Goal: Transaction & Acquisition: Purchase product/service

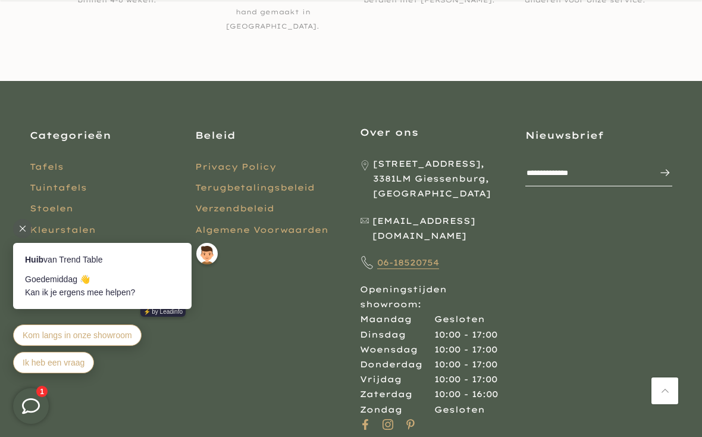
scroll to position [1986, 0]
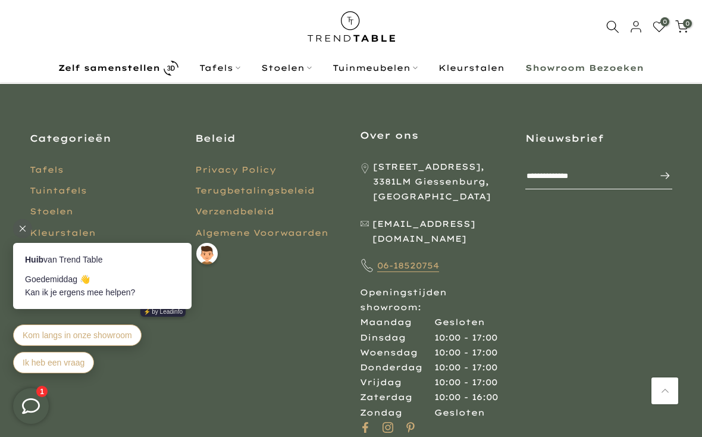
click at [53, 206] on link "Stoelen" at bounding box center [51, 211] width 43 height 11
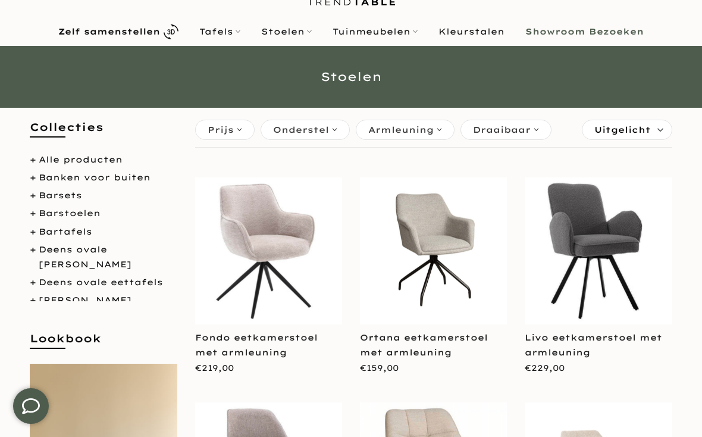
scroll to position [58, 0]
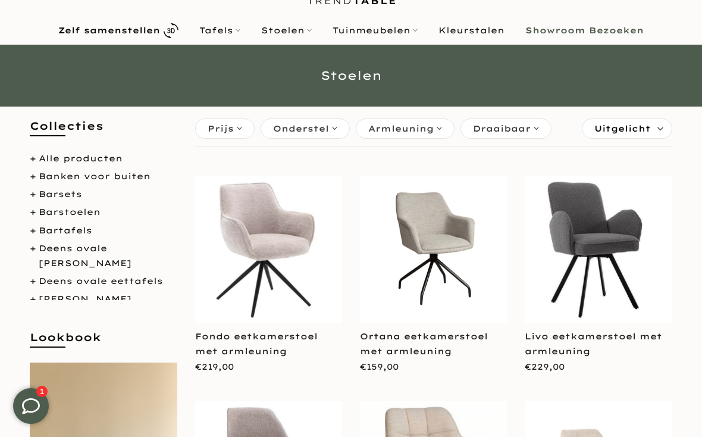
click at [460, 256] on img at bounding box center [433, 249] width 147 height 147
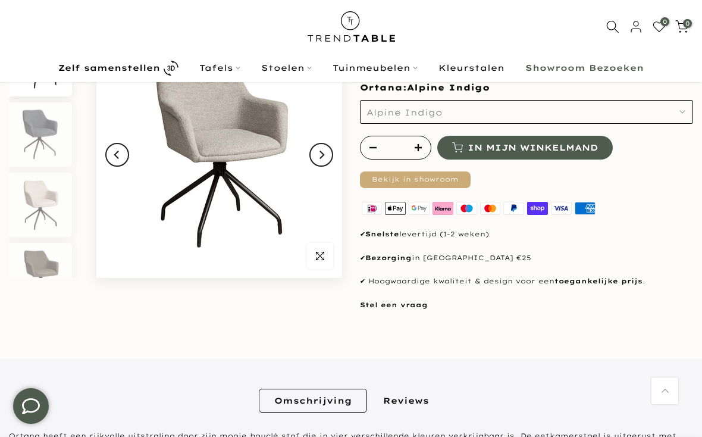
scroll to position [79, 0]
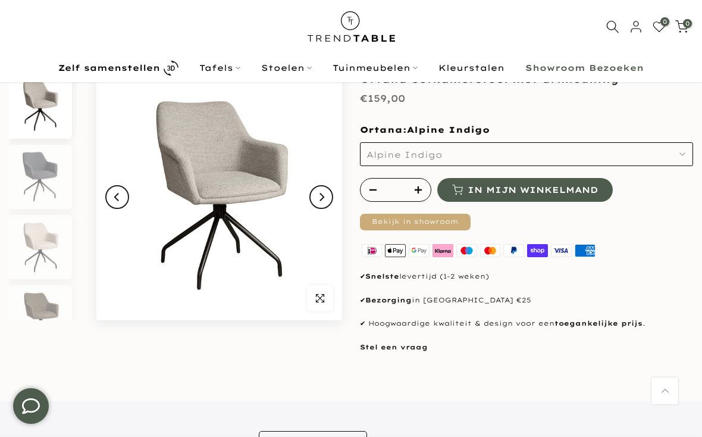
click at [312, 194] on button "Next" at bounding box center [321, 197] width 24 height 24
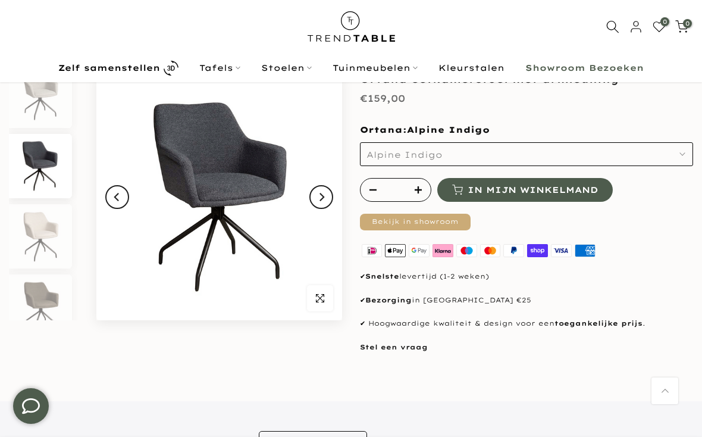
scroll to position [11, 0]
click at [320, 190] on button "Next" at bounding box center [321, 197] width 24 height 24
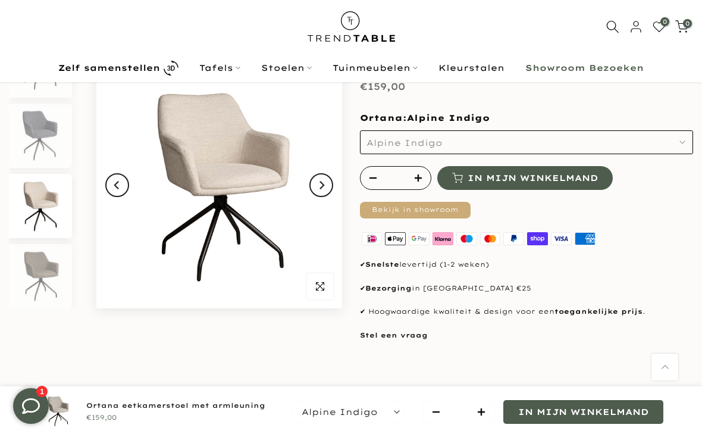
scroll to position [0, 0]
